Goal: Transaction & Acquisition: Purchase product/service

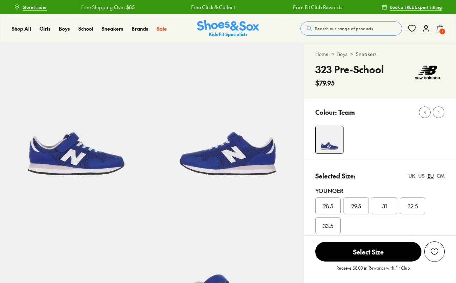
select select "*"
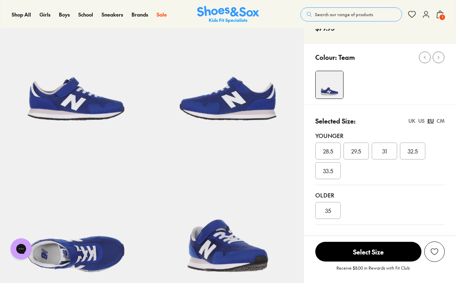
scroll to position [55, 0]
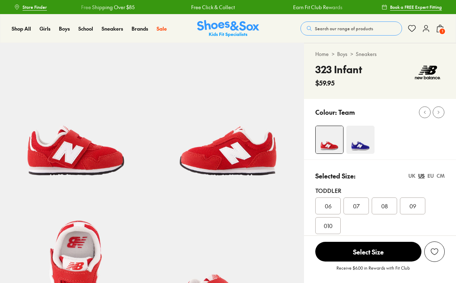
select select "*"
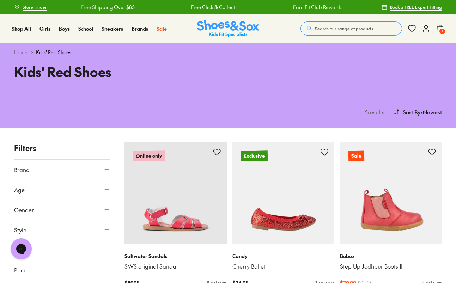
click at [107, 211] on use at bounding box center [107, 210] width 4 height 4
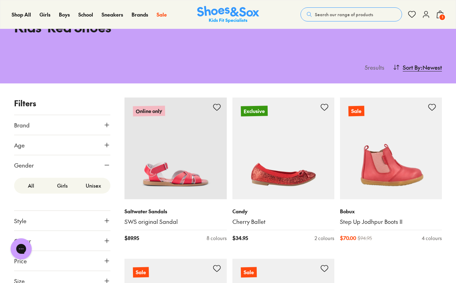
scroll to position [45, 0]
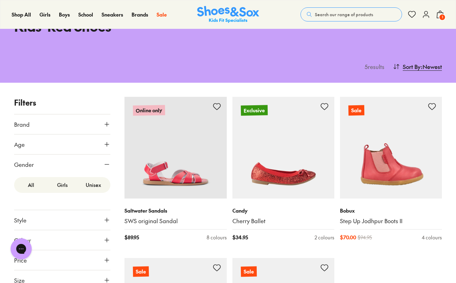
click at [97, 188] on label "Unisex" at bounding box center [93, 185] width 31 height 13
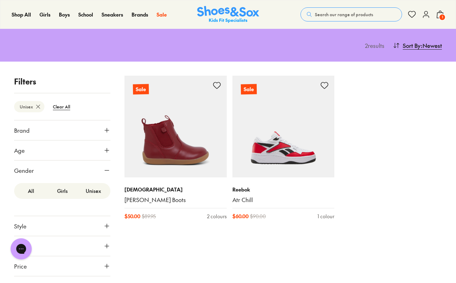
scroll to position [84, 0]
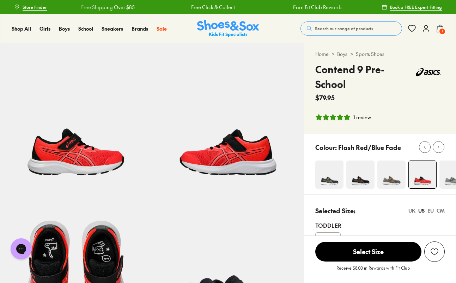
select select "*"
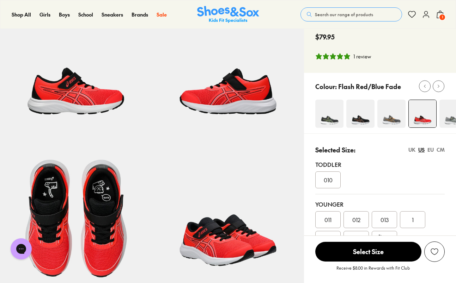
scroll to position [97, 0]
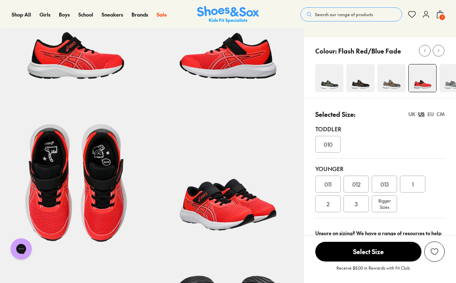
click at [329, 184] on span "011" at bounding box center [327, 184] width 7 height 8
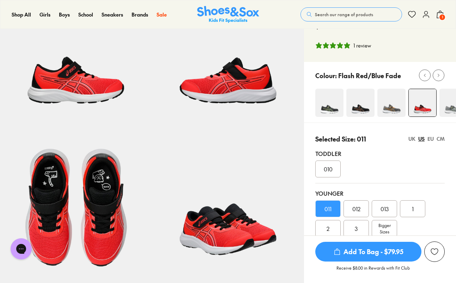
scroll to position [73, 0]
